Goal: Information Seeking & Learning: Learn about a topic

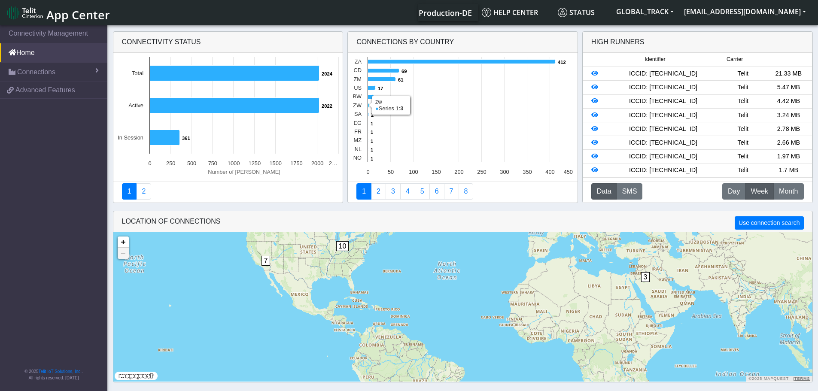
click at [369, 105] on icon at bounding box center [368, 105] width 1 height 4
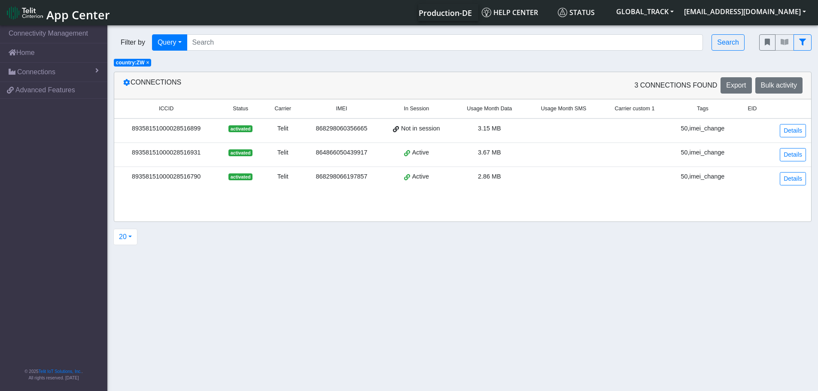
click at [556, 126] on td at bounding box center [563, 130] width 74 height 24
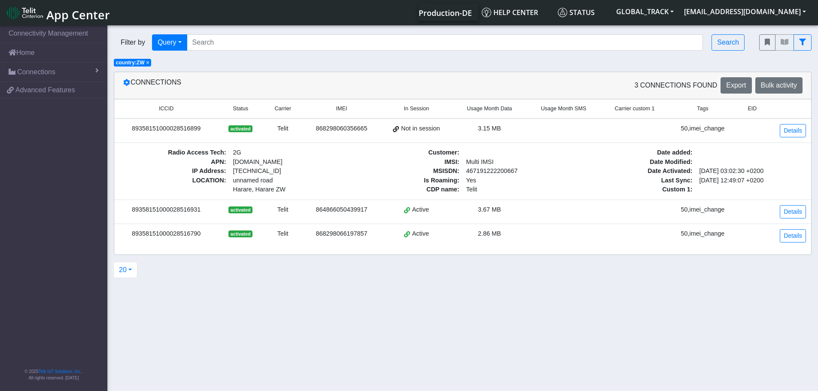
click at [561, 214] on td at bounding box center [563, 212] width 74 height 24
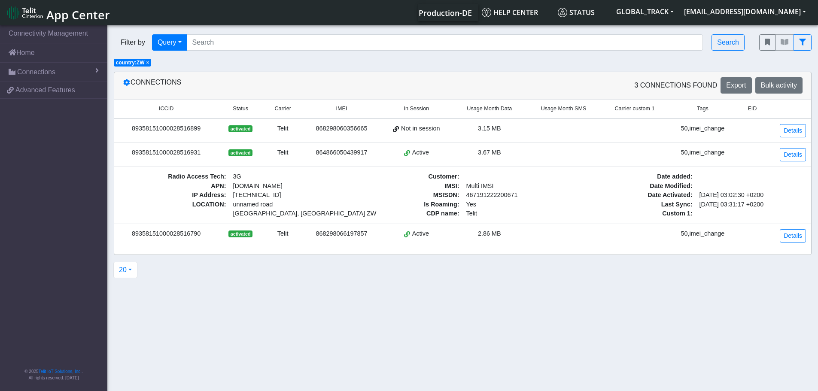
click at [552, 233] on td at bounding box center [563, 236] width 74 height 24
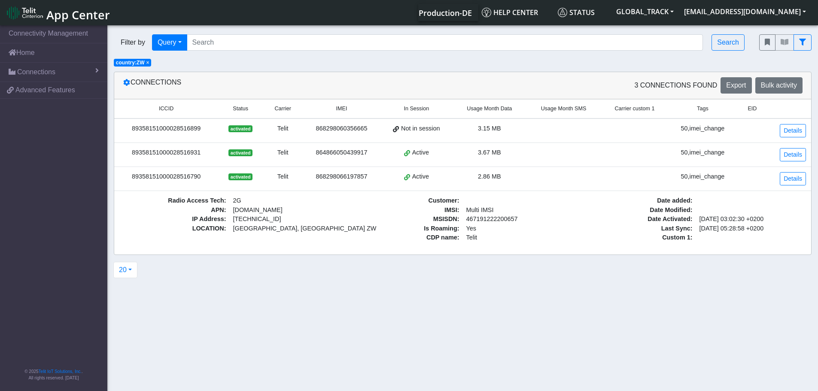
click at [537, 157] on td at bounding box center [563, 155] width 74 height 24
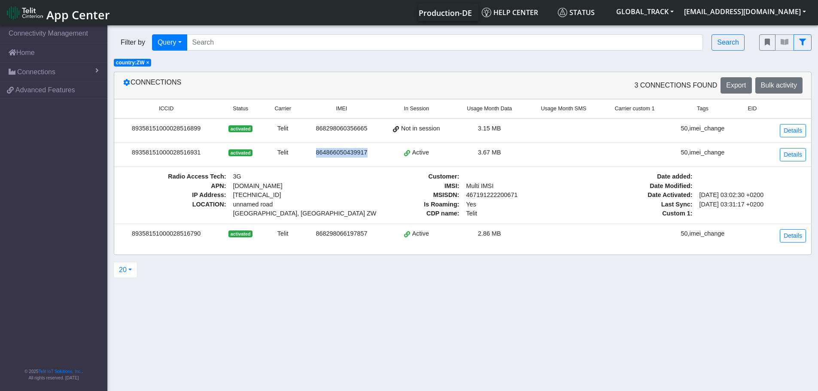
drag, startPoint x: 369, startPoint y: 152, endPoint x: 317, endPoint y: 154, distance: 51.6
click at [318, 153] on div "864866050439917" at bounding box center [341, 152] width 67 height 9
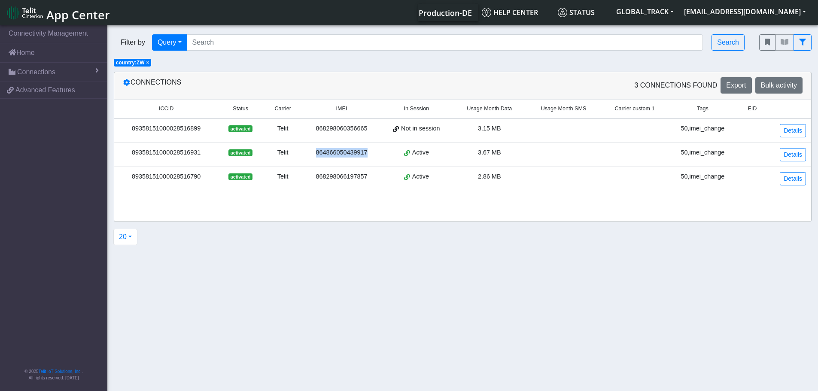
copy div "864866050439917"
click at [513, 151] on div "3.67 MB" at bounding box center [490, 152] width 64 height 9
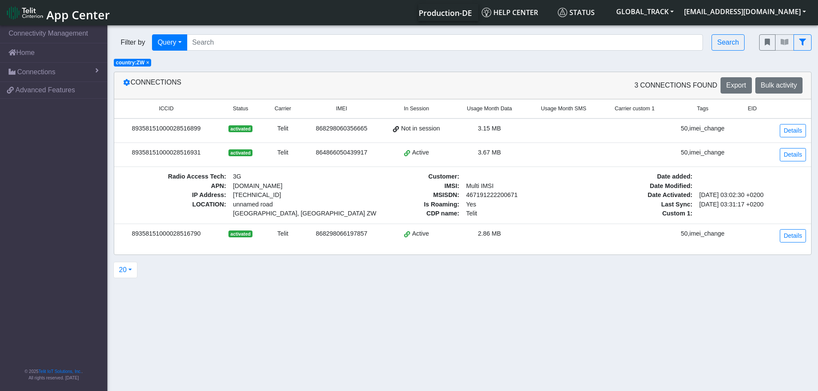
click at [520, 149] on div "3.67 MB" at bounding box center [490, 152] width 64 height 9
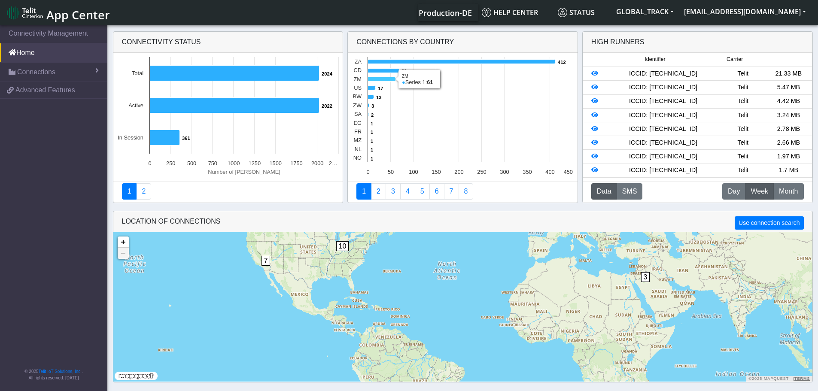
click at [388, 79] on icon at bounding box center [382, 79] width 28 height 4
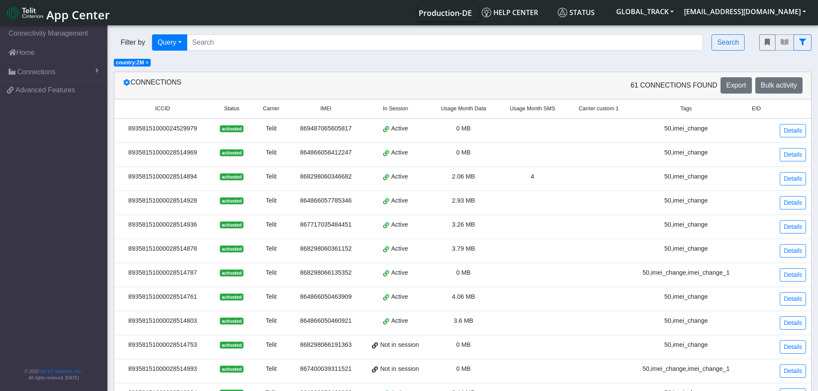
click at [512, 125] on td at bounding box center [532, 130] width 69 height 24
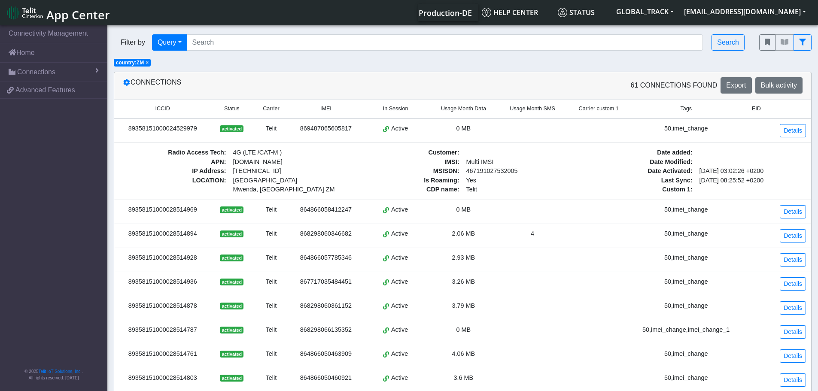
click at [512, 125] on td at bounding box center [532, 130] width 69 height 24
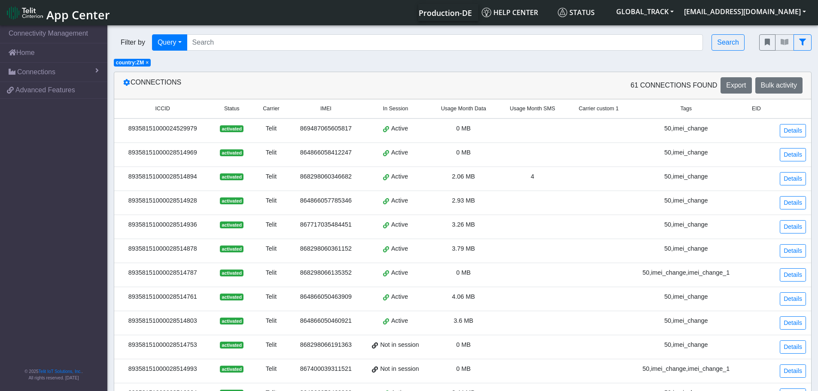
click at [503, 153] on td at bounding box center [532, 155] width 69 height 24
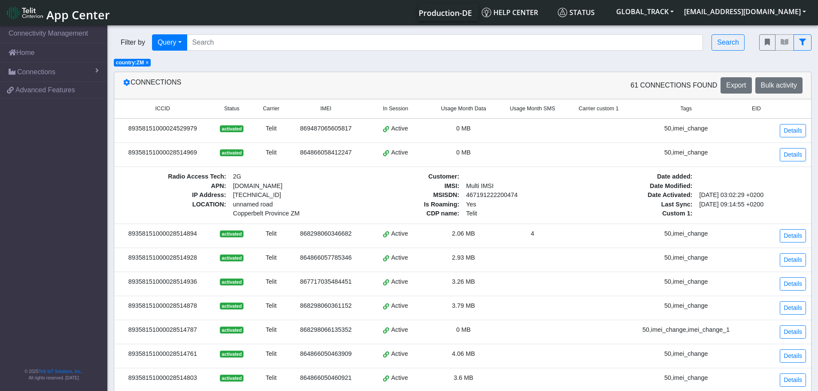
click at [503, 153] on td at bounding box center [532, 155] width 69 height 24
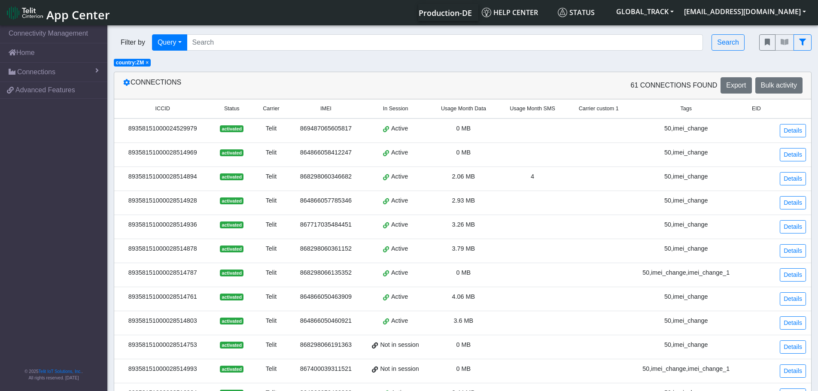
click at [497, 174] on td "2.06 MB" at bounding box center [463, 179] width 69 height 24
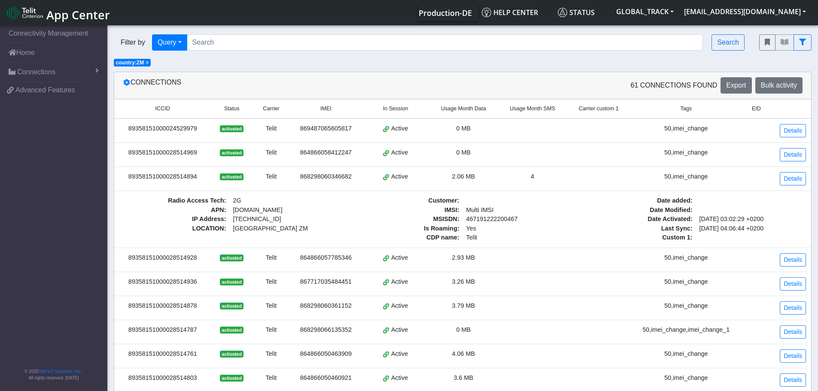
click at [492, 175] on div "2.06 MB" at bounding box center [463, 176] width 58 height 9
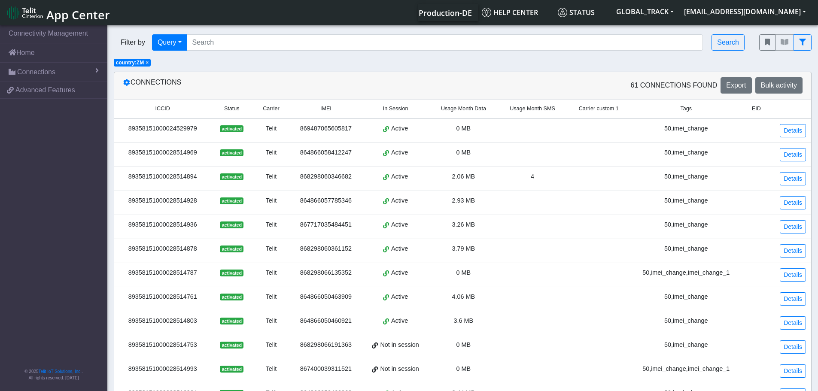
click at [492, 204] on div "2.93 MB" at bounding box center [463, 200] width 58 height 9
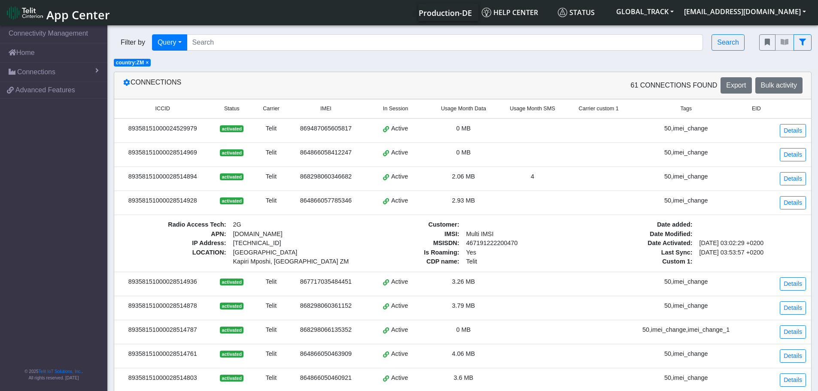
click at [492, 204] on div "2.93 MB" at bounding box center [463, 200] width 58 height 9
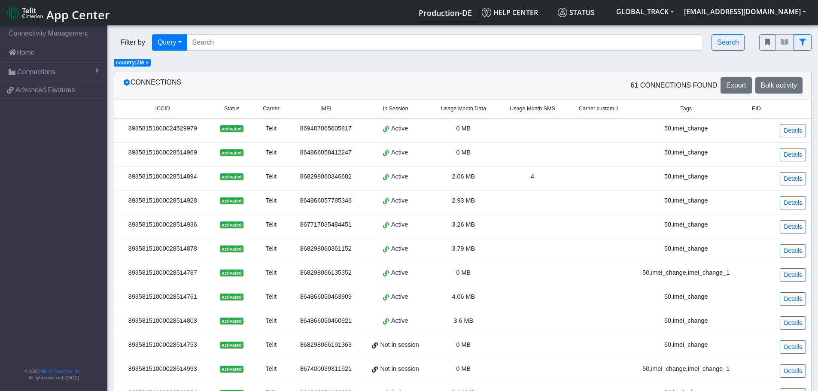
click at [489, 221] on div "3.26 MB" at bounding box center [463, 224] width 58 height 9
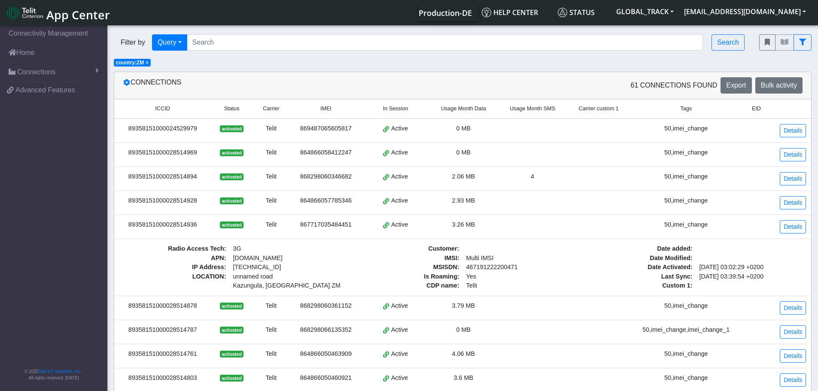
click at [489, 221] on div "3.26 MB" at bounding box center [463, 224] width 58 height 9
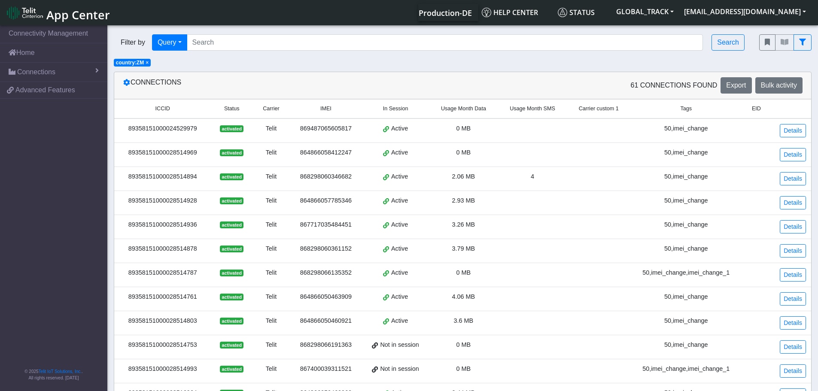
click at [489, 252] on div "3.79 MB" at bounding box center [463, 248] width 58 height 9
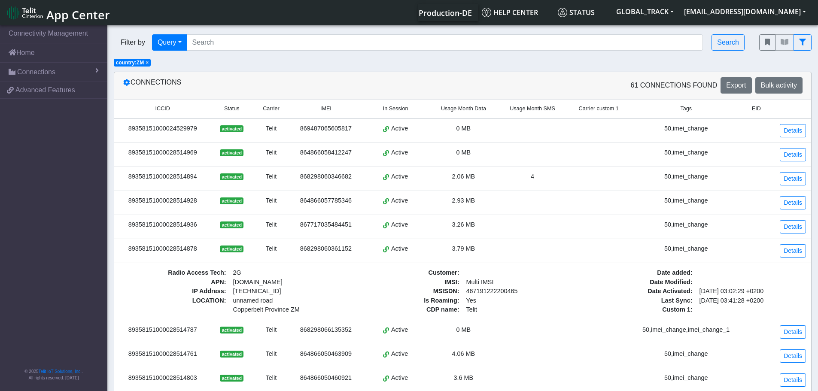
click at [489, 252] on div "3.79 MB" at bounding box center [463, 248] width 58 height 9
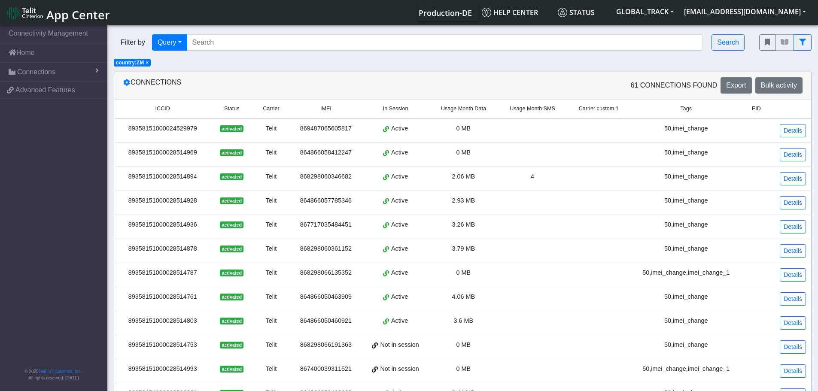
click at [487, 279] on td "0 MB" at bounding box center [463, 275] width 69 height 24
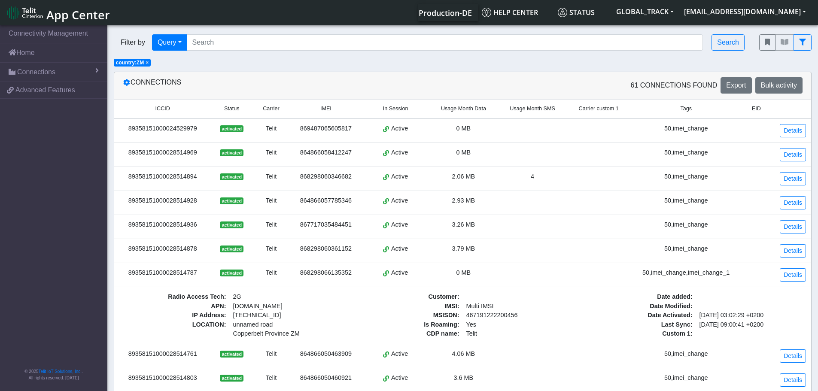
click at [487, 279] on td "0 MB" at bounding box center [463, 275] width 69 height 24
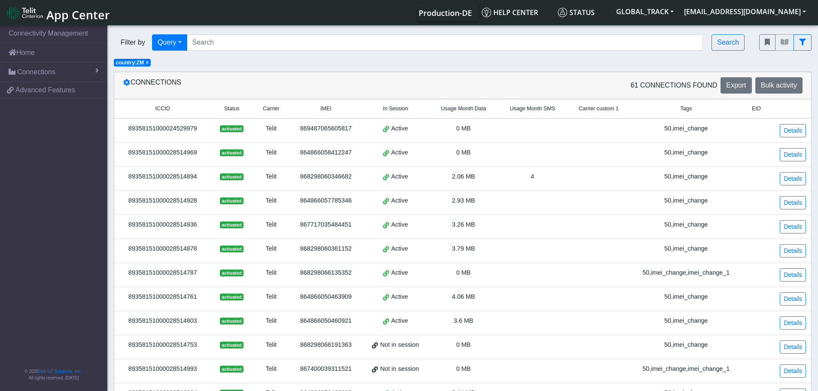
click at [484, 298] on div "4.06 MB" at bounding box center [463, 296] width 58 height 9
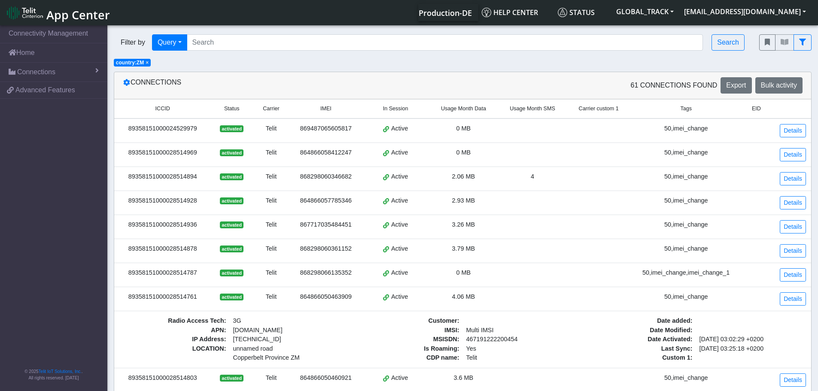
click at [484, 298] on div "4.06 MB" at bounding box center [463, 296] width 58 height 9
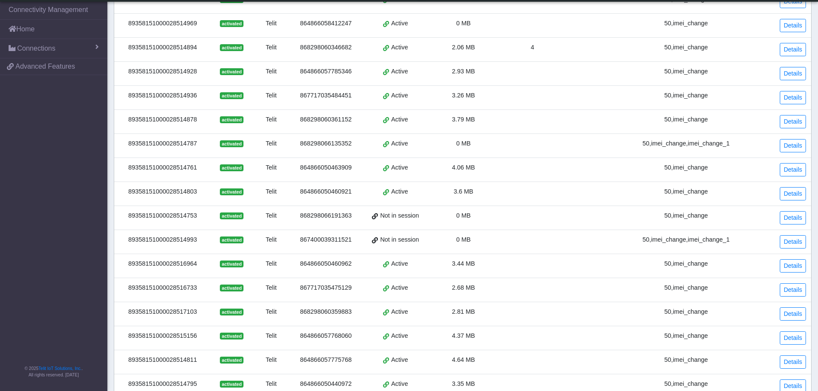
scroll to position [129, 0]
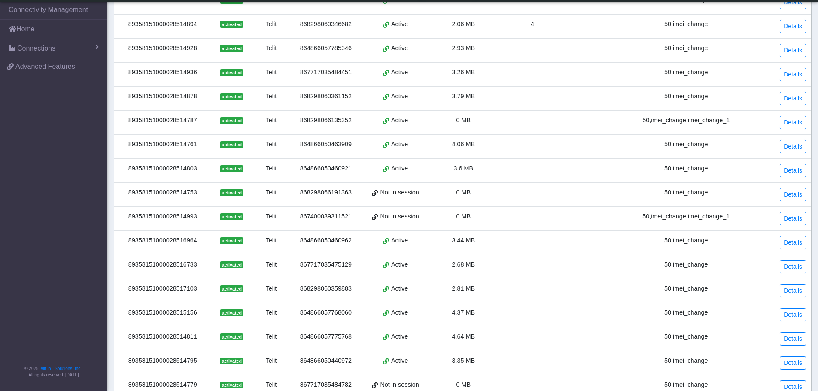
click at [483, 173] on div "3.6 MB" at bounding box center [463, 168] width 58 height 9
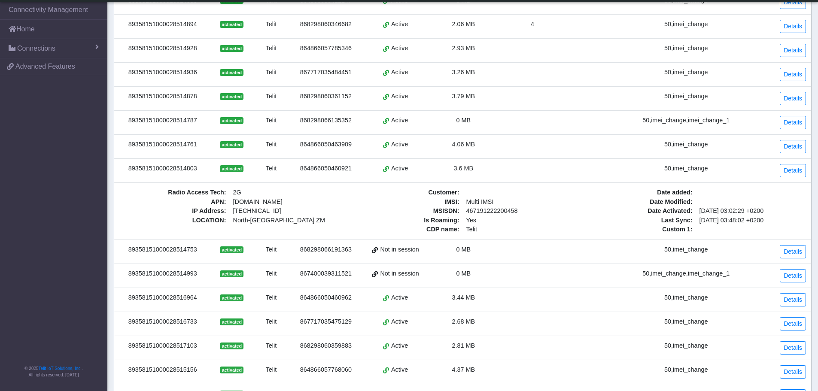
click at [483, 173] on div "3.6 MB" at bounding box center [463, 168] width 58 height 9
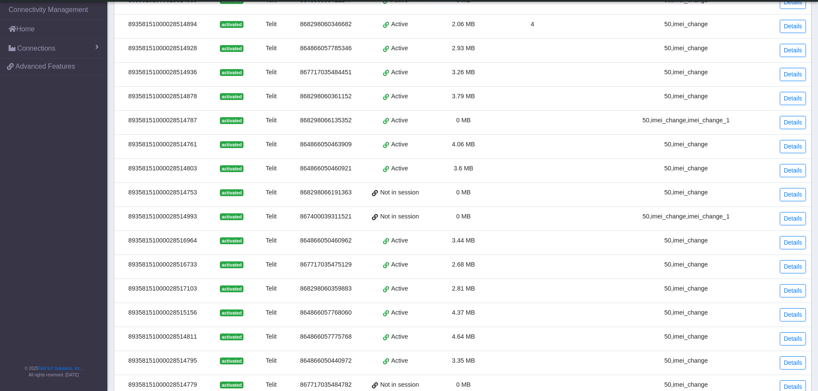
click at [483, 197] on td "0 MB" at bounding box center [463, 194] width 69 height 24
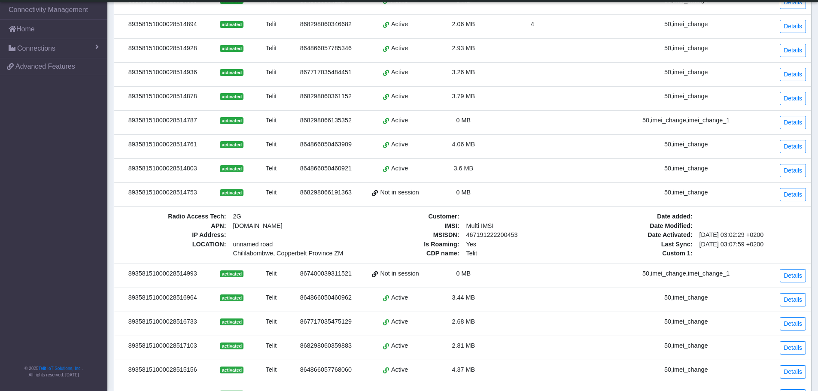
click at [483, 197] on td "0 MB" at bounding box center [463, 194] width 69 height 24
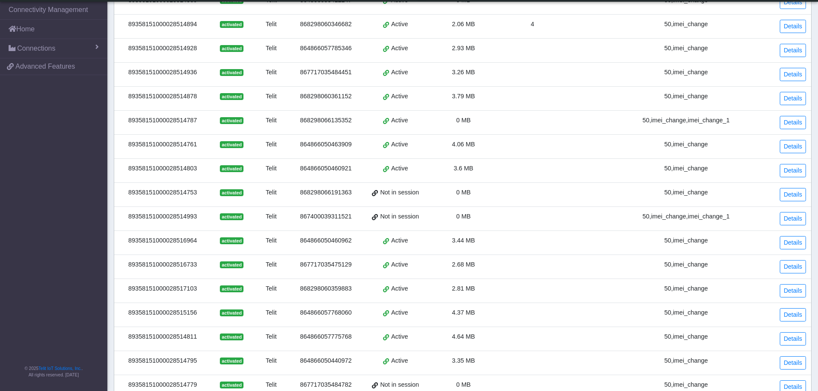
click at [483, 216] on div "0 MB" at bounding box center [463, 216] width 58 height 9
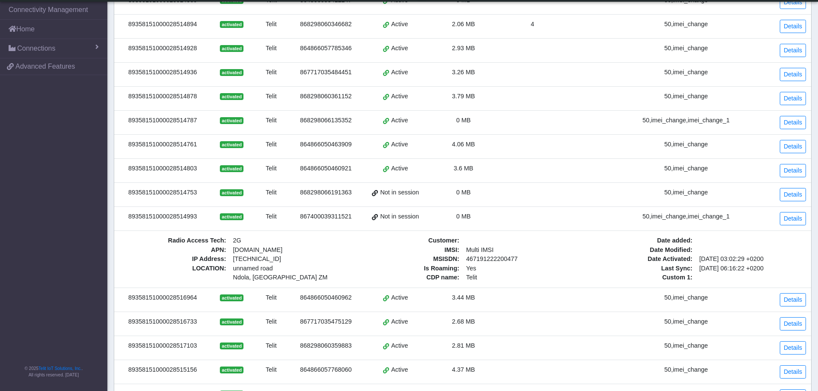
click at [483, 216] on div "0 MB" at bounding box center [463, 216] width 58 height 9
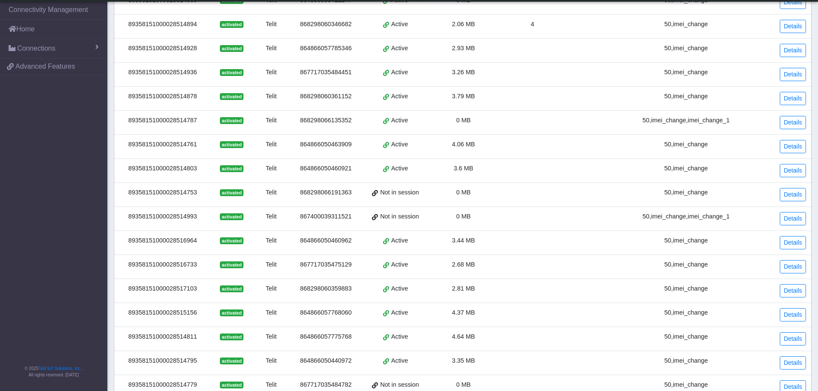
click at [483, 243] on div "3.44 MB" at bounding box center [463, 240] width 58 height 9
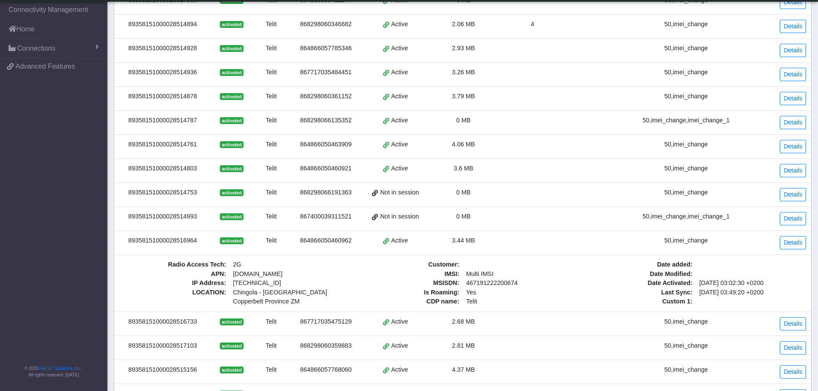
click at [483, 243] on div "3.44 MB" at bounding box center [463, 240] width 58 height 9
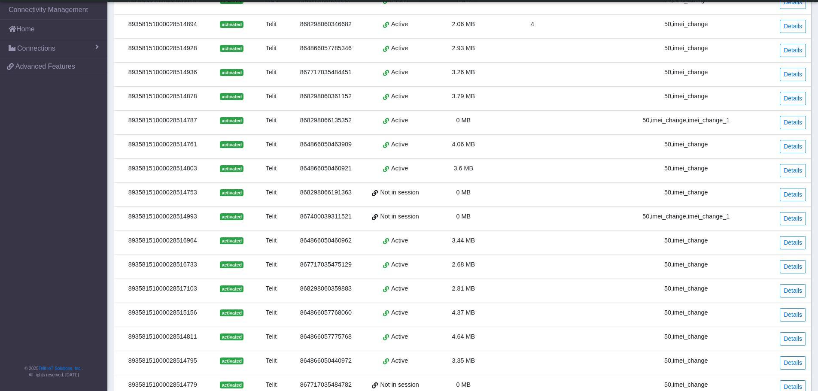
click at [482, 269] on div "2.68 MB" at bounding box center [463, 264] width 58 height 9
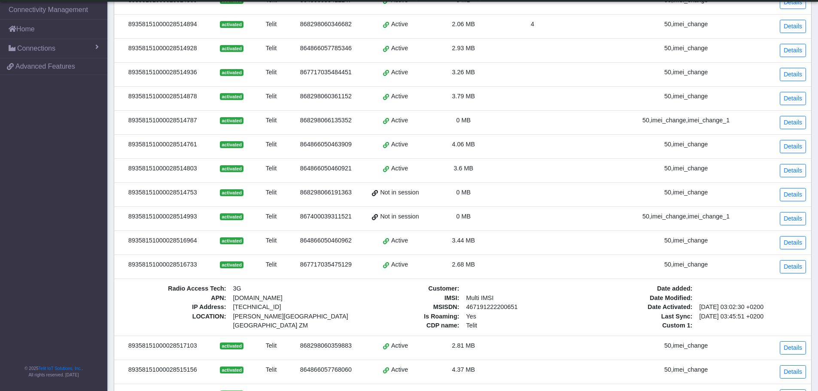
click at [482, 269] on div "2.68 MB" at bounding box center [463, 264] width 58 height 9
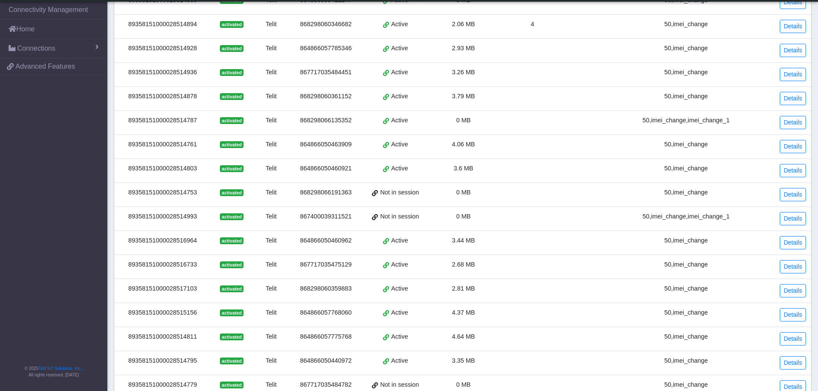
click at [483, 287] on div "2.81 MB" at bounding box center [463, 288] width 58 height 9
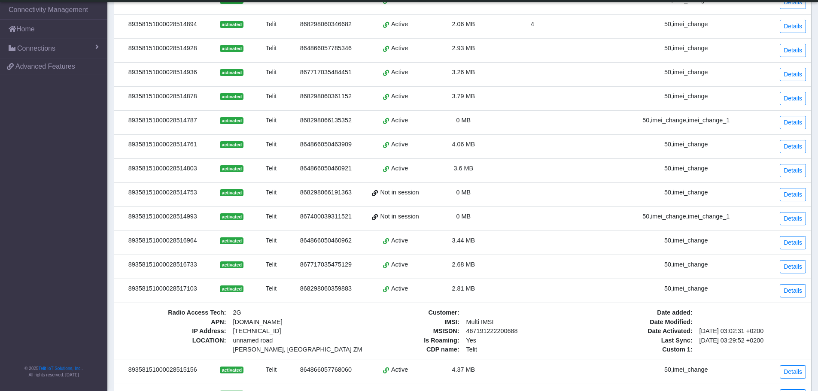
click at [483, 287] on div "2.81 MB" at bounding box center [463, 288] width 58 height 9
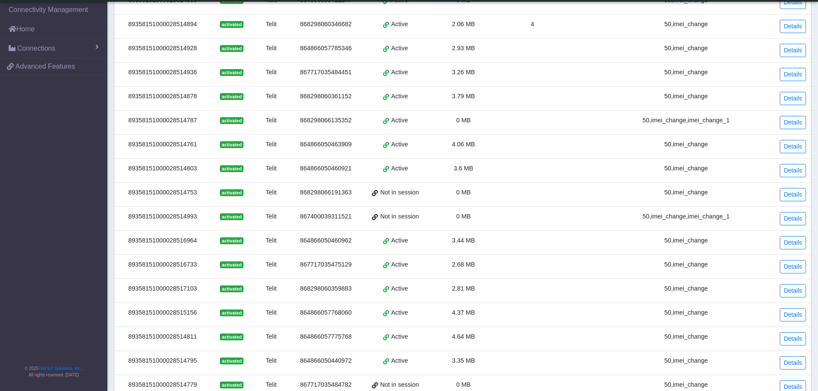
click at [487, 319] on td "4.37 MB" at bounding box center [463, 315] width 69 height 24
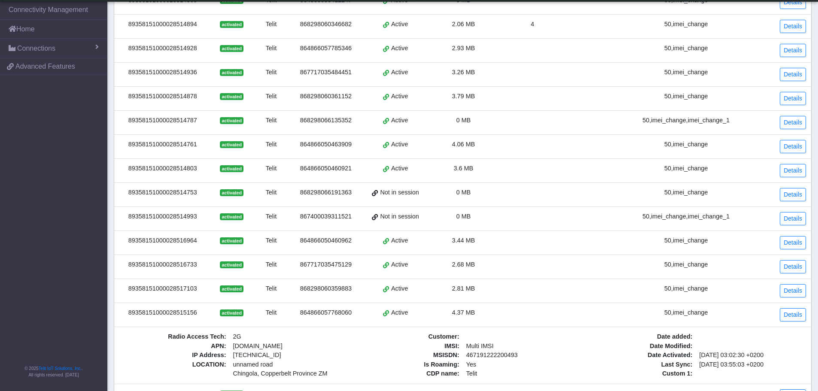
click at [489, 320] on td "4.37 MB" at bounding box center [463, 315] width 69 height 24
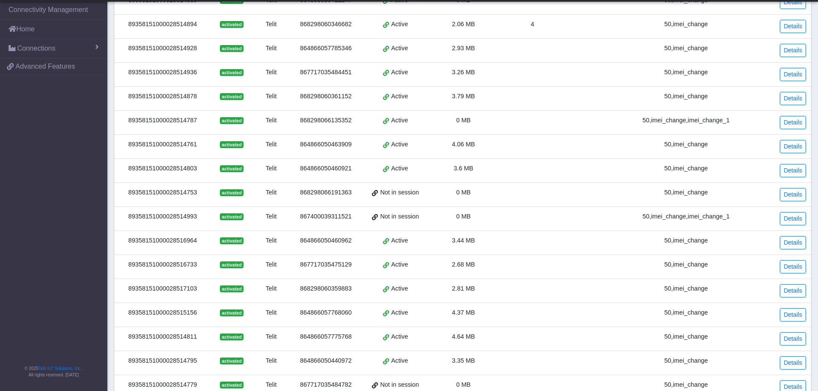
click at [486, 332] on div "4.64 MB" at bounding box center [463, 336] width 58 height 9
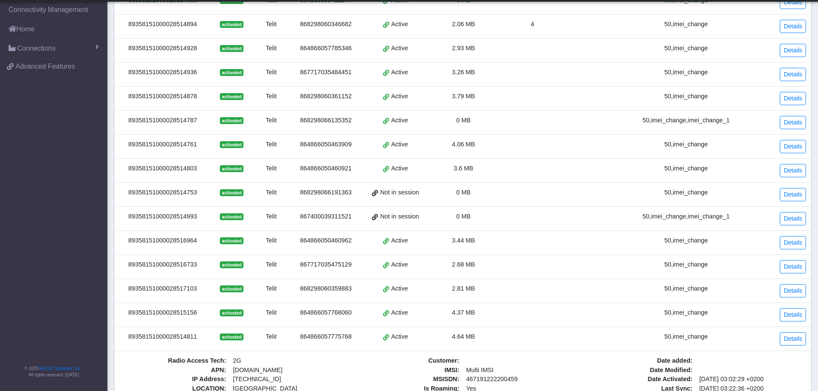
click at [485, 337] on div "4.64 MB" at bounding box center [463, 336] width 58 height 9
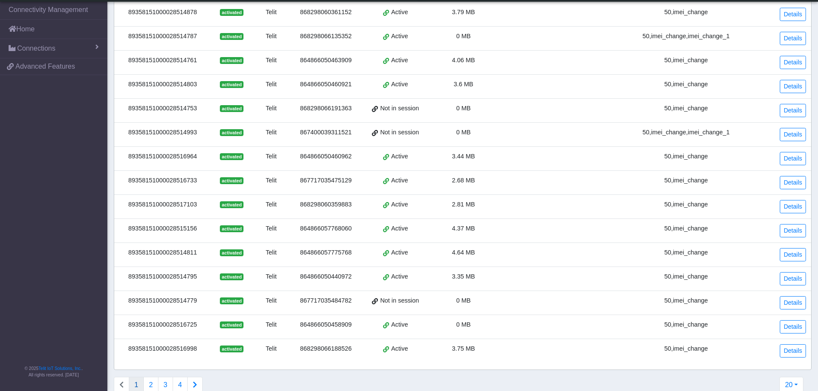
scroll to position [215, 0]
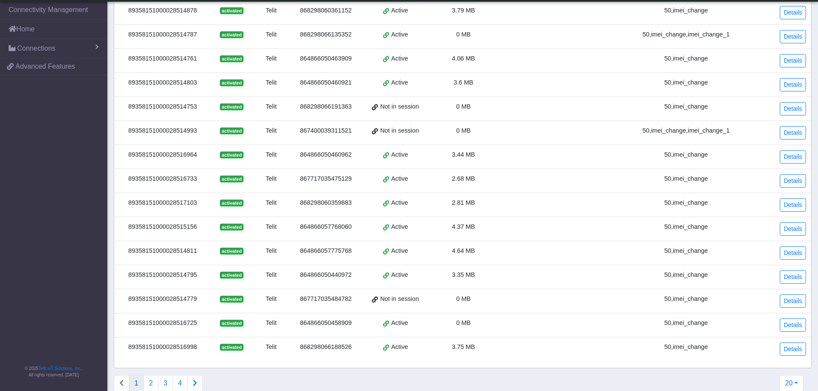
click at [486, 269] on td "3.35 MB" at bounding box center [463, 277] width 69 height 24
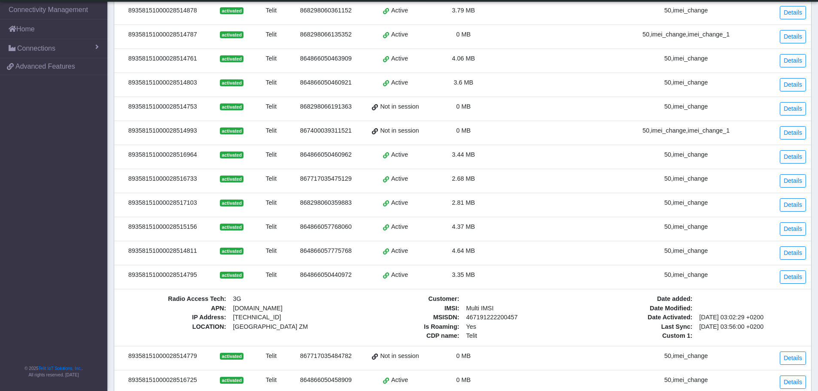
click at [486, 278] on div "3.35 MB" at bounding box center [463, 274] width 58 height 9
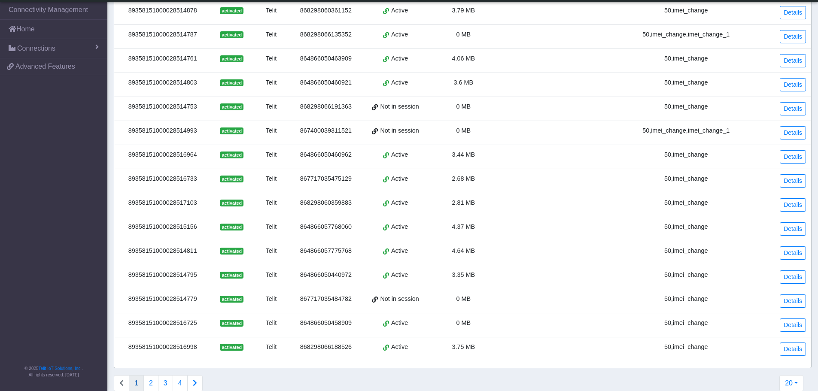
click at [489, 304] on td "0 MB" at bounding box center [463, 301] width 69 height 24
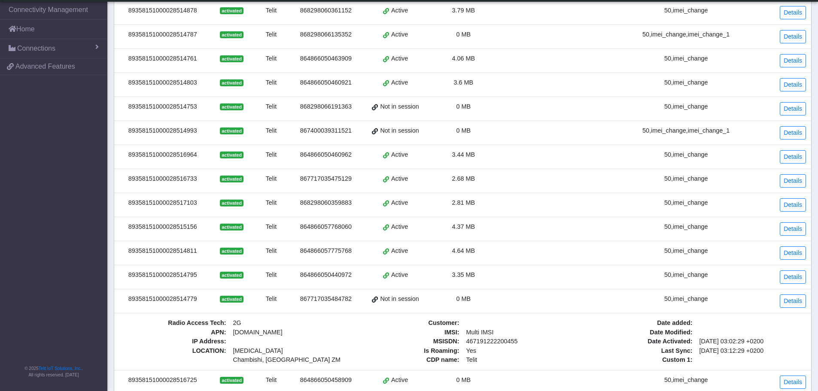
click at [492, 302] on div "0 MB" at bounding box center [463, 299] width 58 height 9
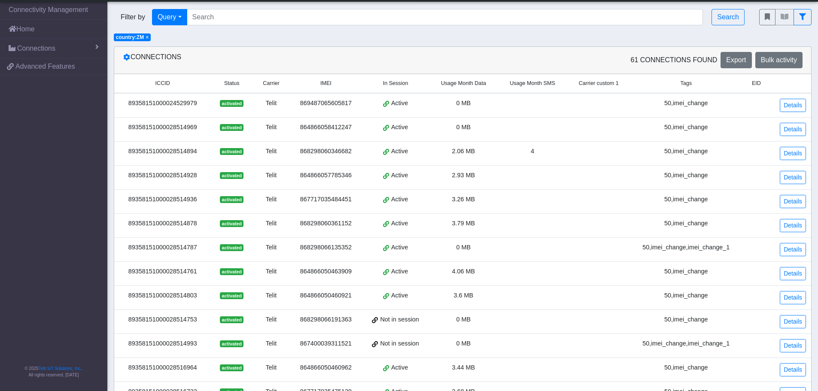
scroll to position [0, 0]
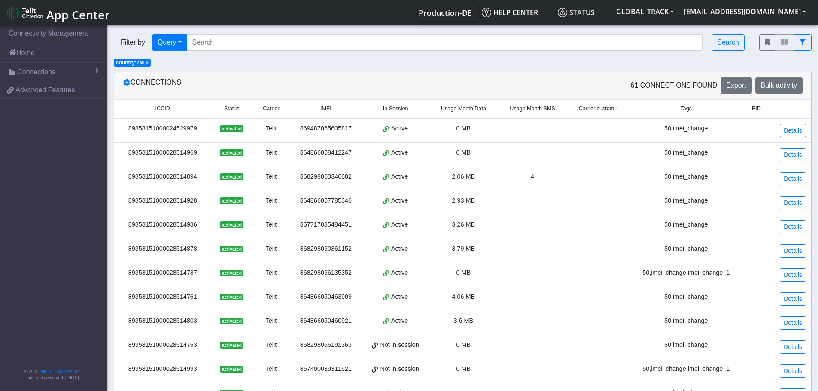
drag, startPoint x: 526, startPoint y: 169, endPoint x: 486, endPoint y: 199, distance: 50.0
